Goal: Navigation & Orientation: Find specific page/section

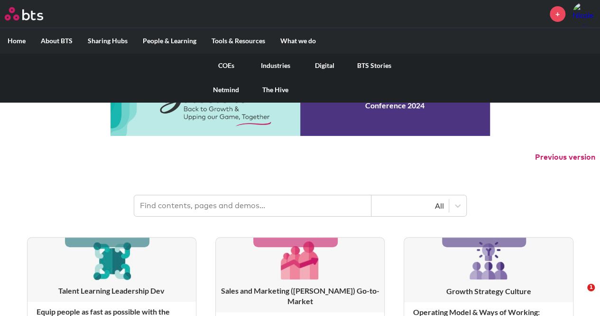
click at [225, 63] on link "COEs" at bounding box center [226, 65] width 49 height 25
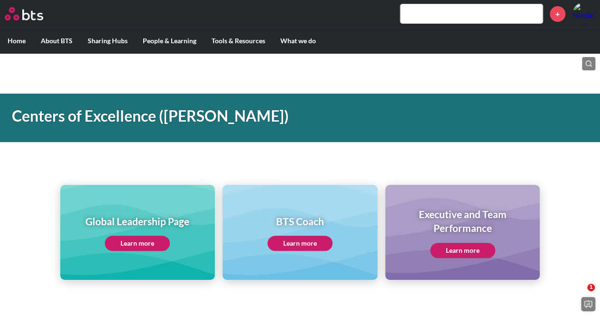
click at [149, 244] on link "Learn more" at bounding box center [137, 242] width 65 height 15
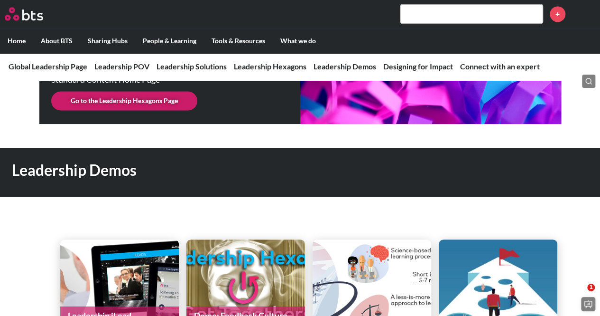
scroll to position [2421, 0]
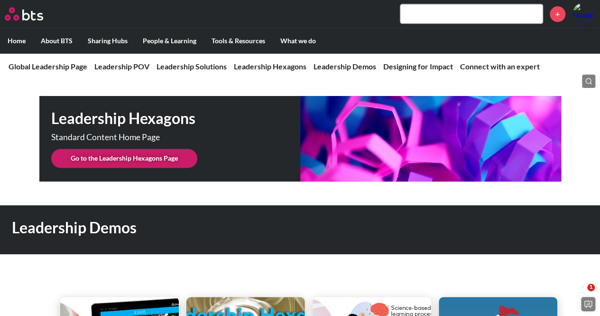
click at [165, 151] on link "Go to the Leadership Hexagons Page" at bounding box center [124, 158] width 146 height 19
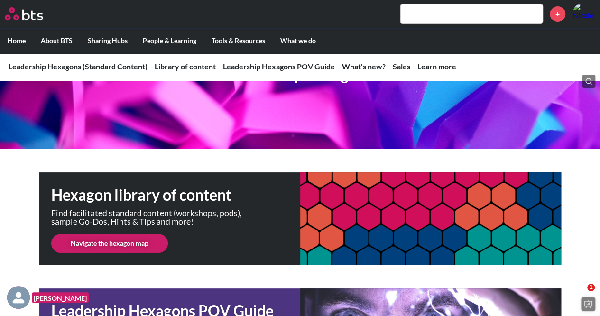
scroll to position [142, 0]
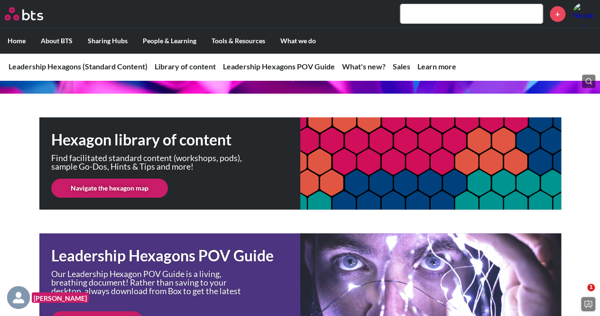
click at [144, 186] on link "Navigate the hexagon map" at bounding box center [109, 187] width 117 height 19
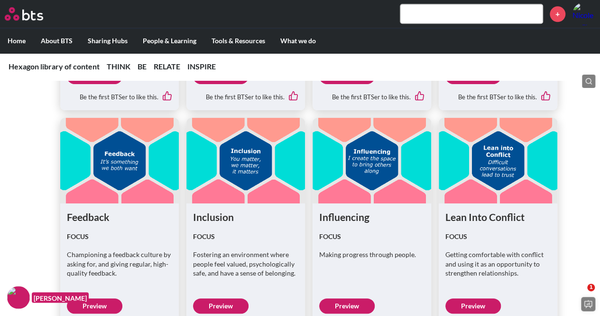
scroll to position [2373, 0]
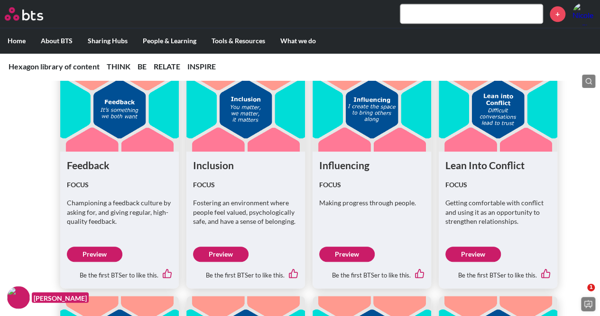
click at [94, 249] on link "Preview" at bounding box center [95, 253] width 56 height 15
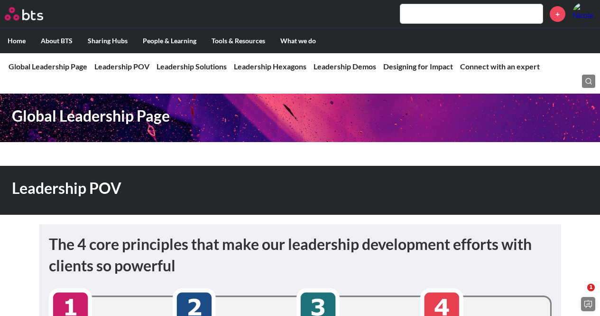
scroll to position [3417, 0]
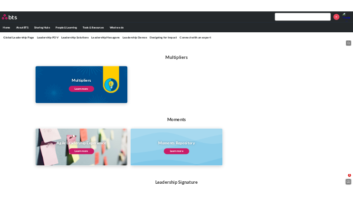
scroll to position [1168, 0]
